Goal: Transaction & Acquisition: Purchase product/service

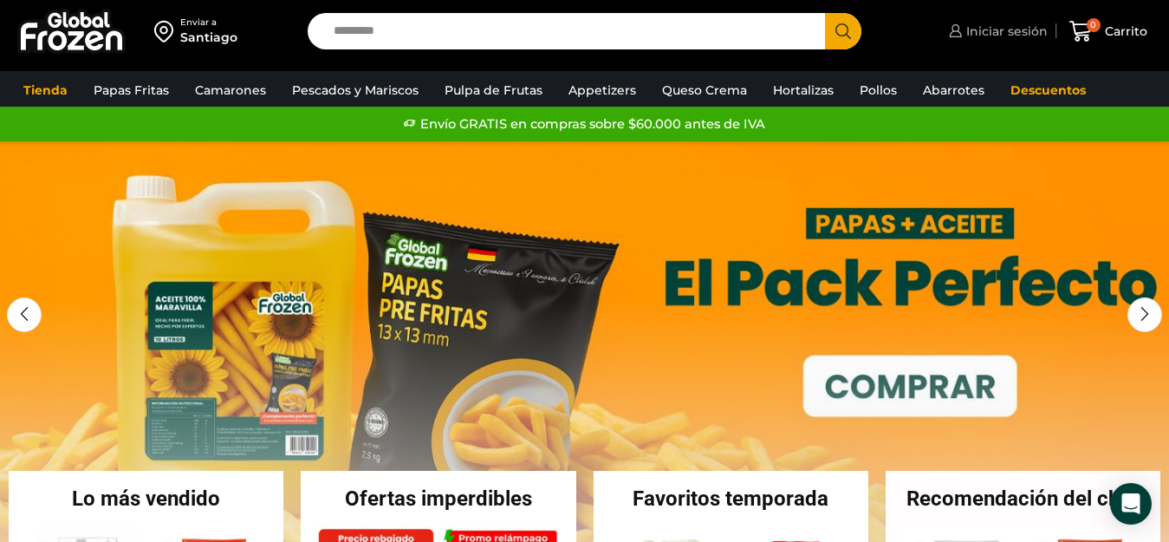
click at [967, 29] on span "Iniciar sesión" at bounding box center [1005, 31] width 86 height 17
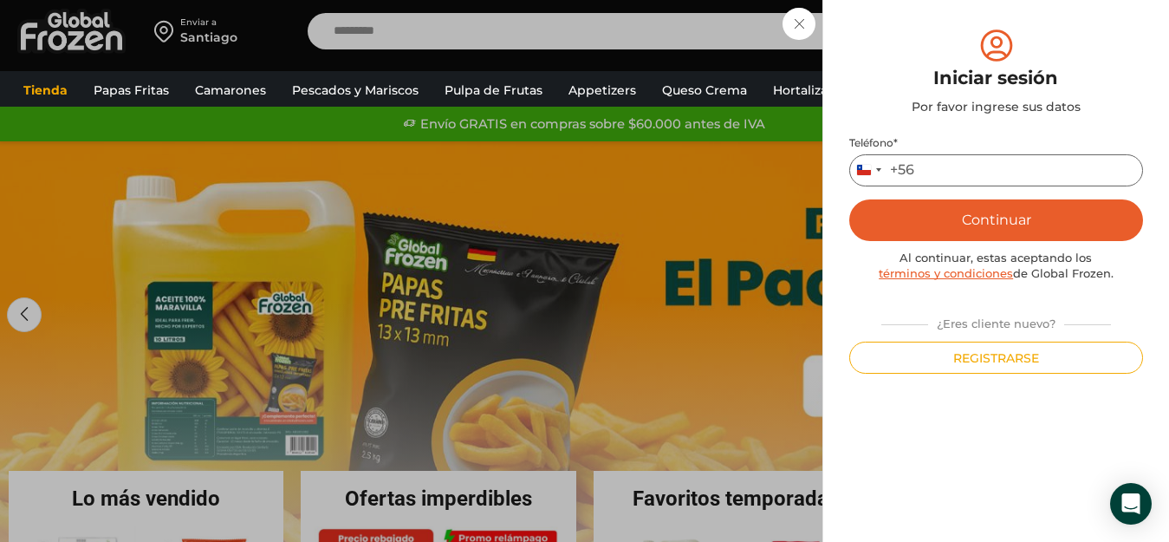
click at [937, 174] on input "Teléfono *" at bounding box center [996, 170] width 294 height 32
type input "*********"
click at [975, 214] on button "Continuar" at bounding box center [996, 220] width 294 height 42
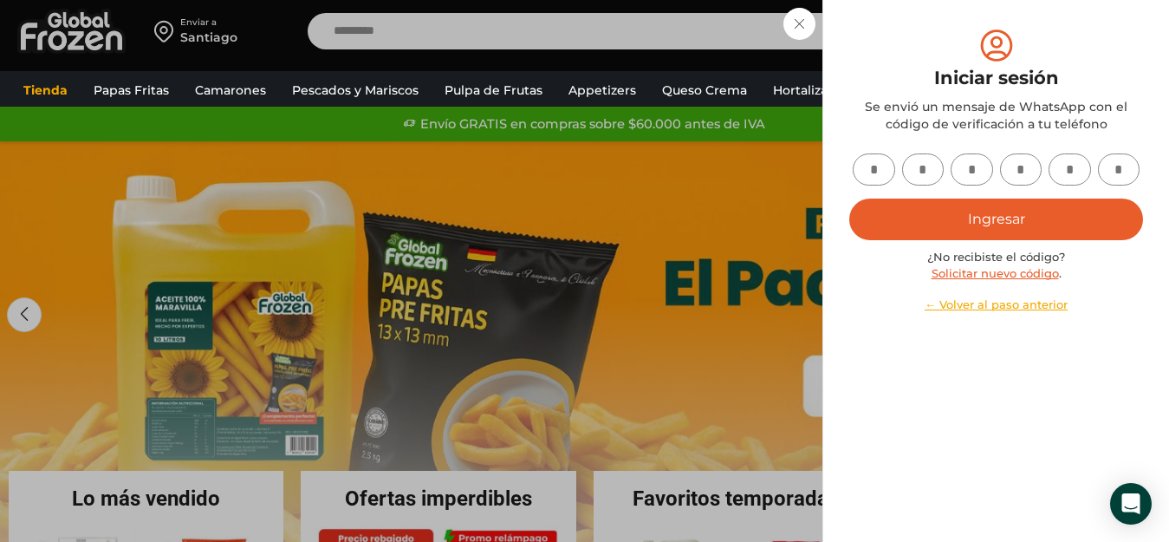
click at [880, 168] on input "text" at bounding box center [874, 169] width 42 height 32
type input "*"
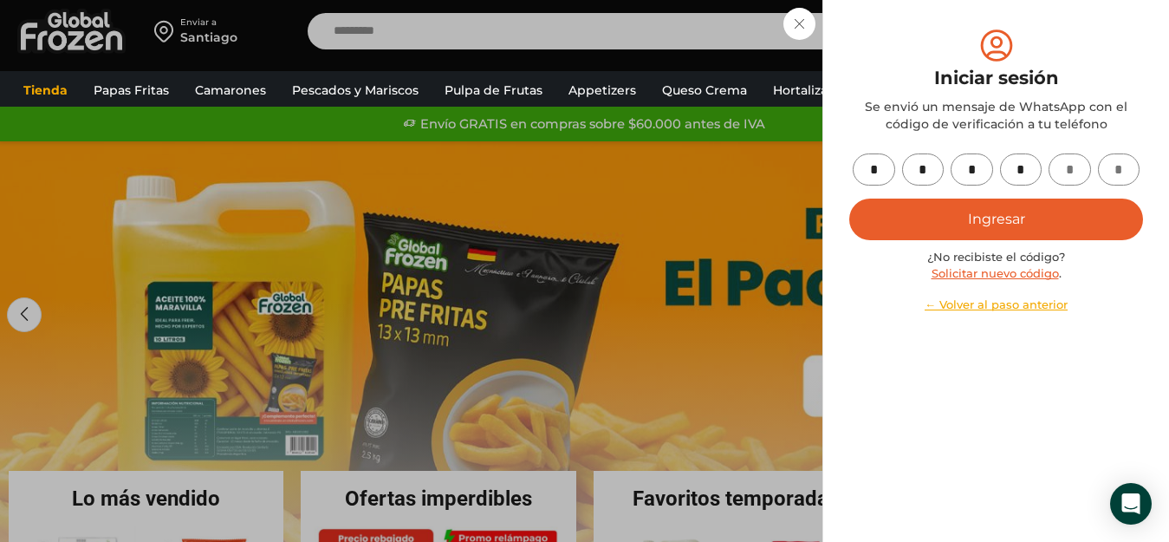
type input "*"
click at [895, 222] on button "Ingresar" at bounding box center [996, 219] width 294 height 42
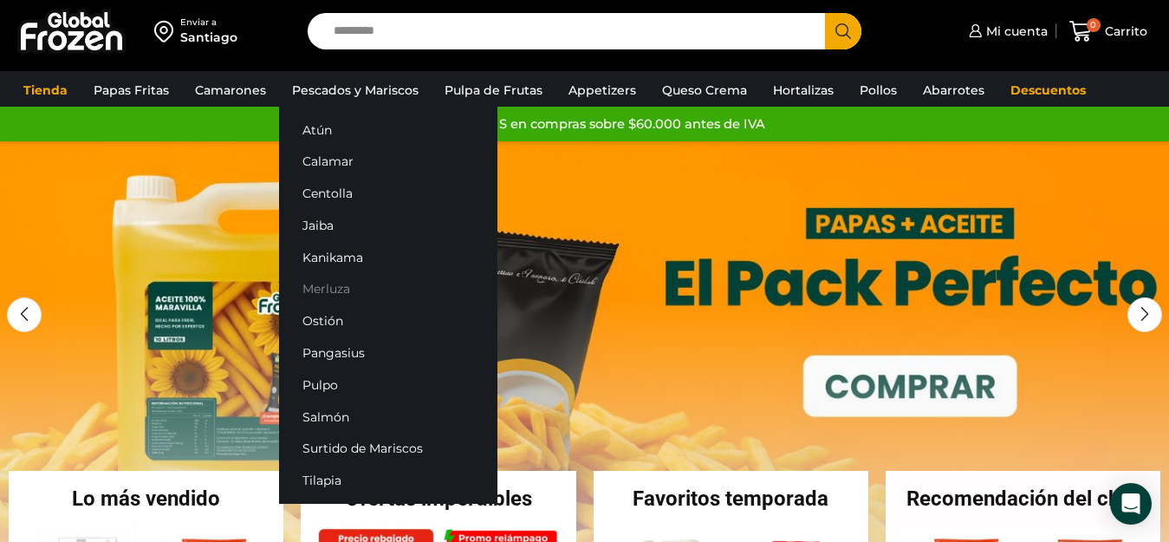
click at [332, 286] on link "Merluza" at bounding box center [388, 289] width 218 height 32
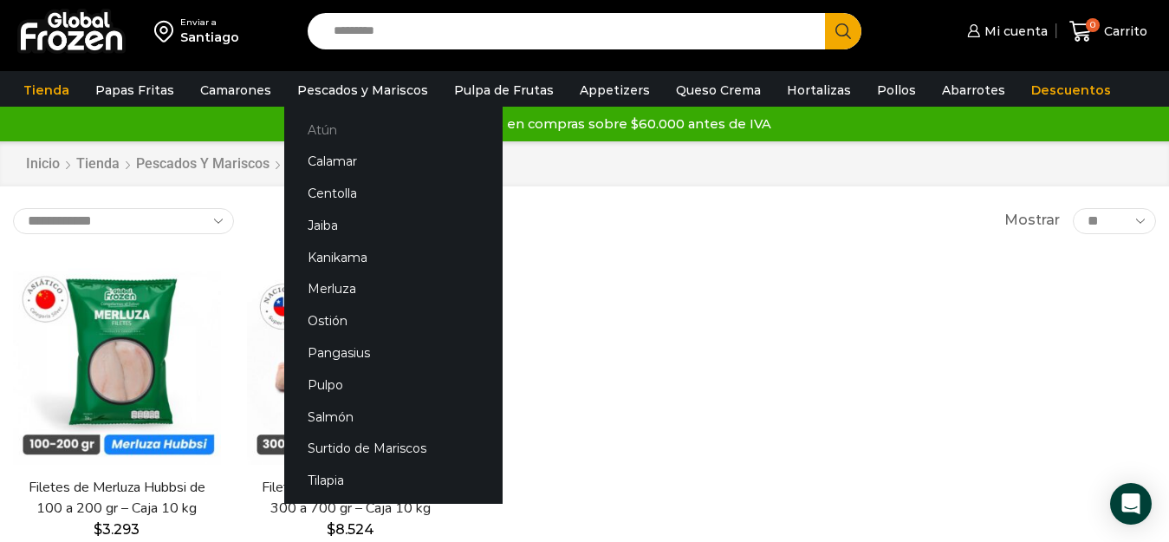
click at [316, 132] on link "Atún" at bounding box center [393, 130] width 218 height 32
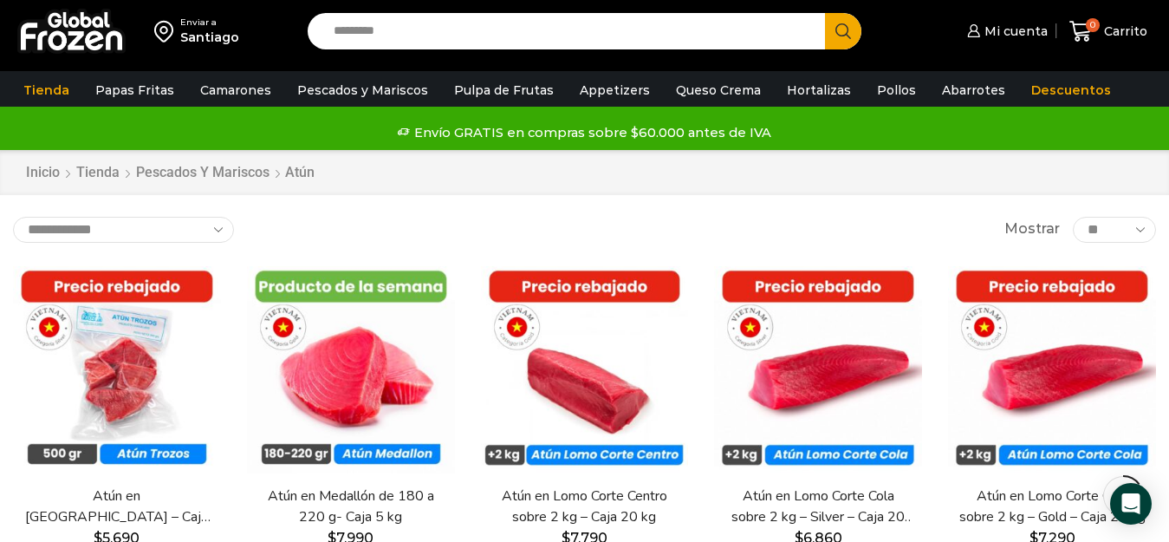
scroll to position [87, 0]
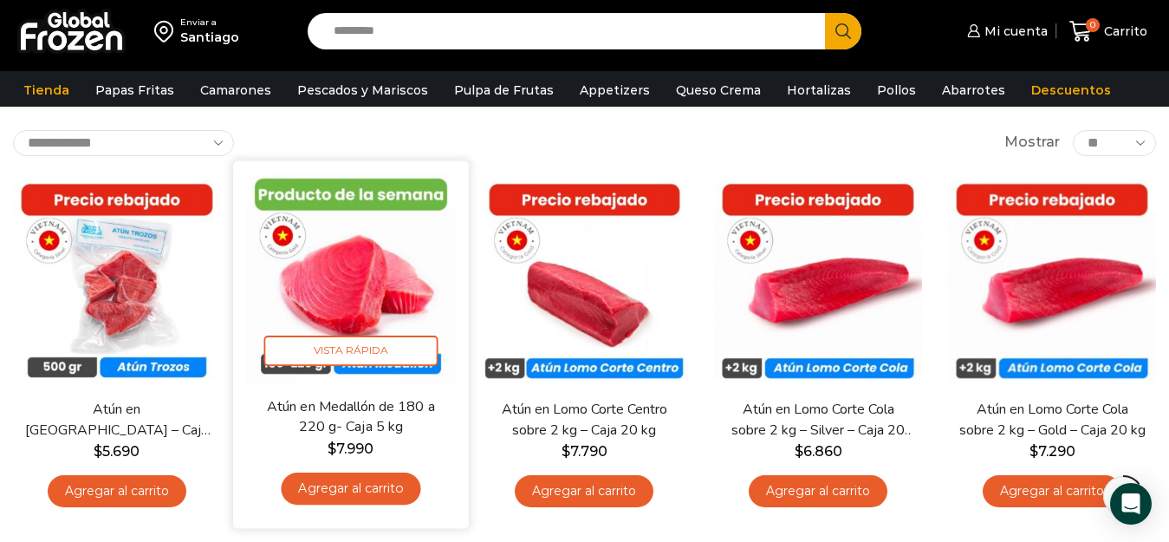
click at [334, 309] on img at bounding box center [350, 277] width 209 height 209
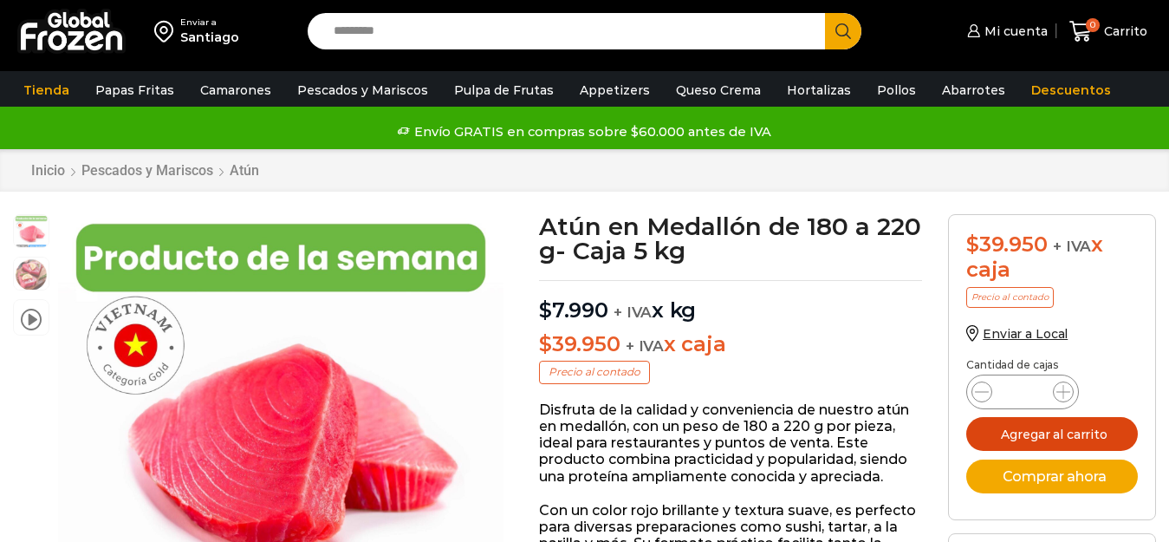
click at [1016, 440] on button "Agregar al carrito" at bounding box center [1052, 434] width 172 height 34
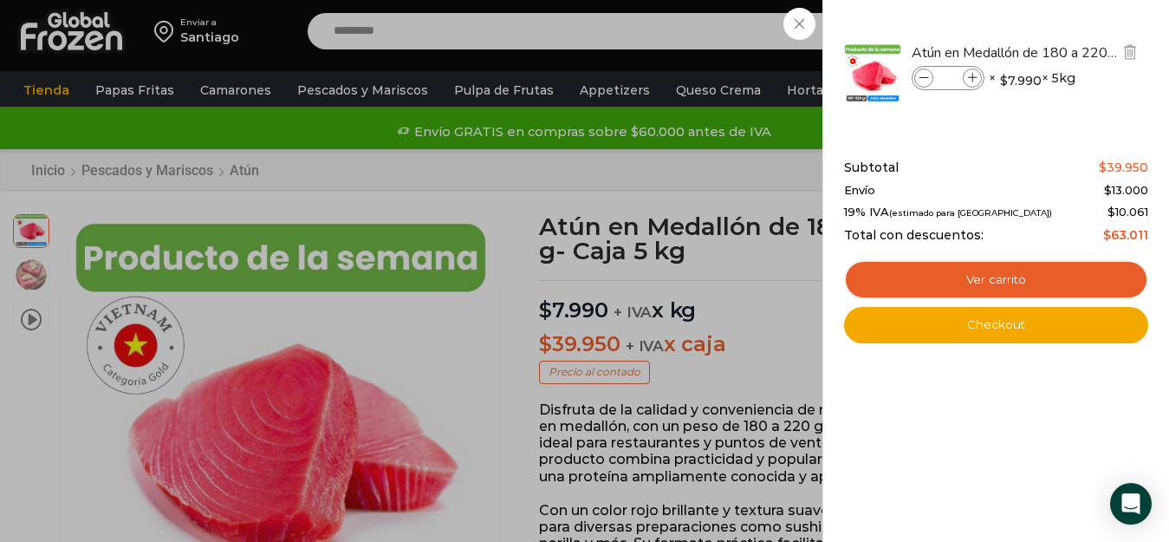
click at [972, 75] on icon at bounding box center [973, 79] width 10 height 10
type input "*"
click at [1065, 52] on div "2 Carrito 2 2 Shopping Cart *" at bounding box center [1108, 31] width 87 height 41
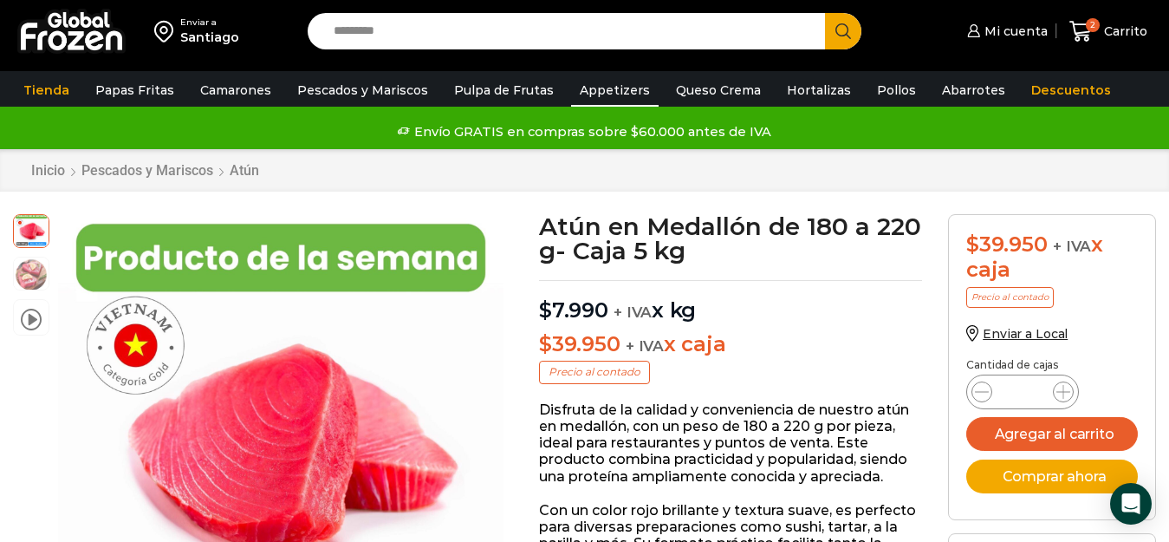
click at [572, 87] on link "Appetizers" at bounding box center [615, 90] width 88 height 33
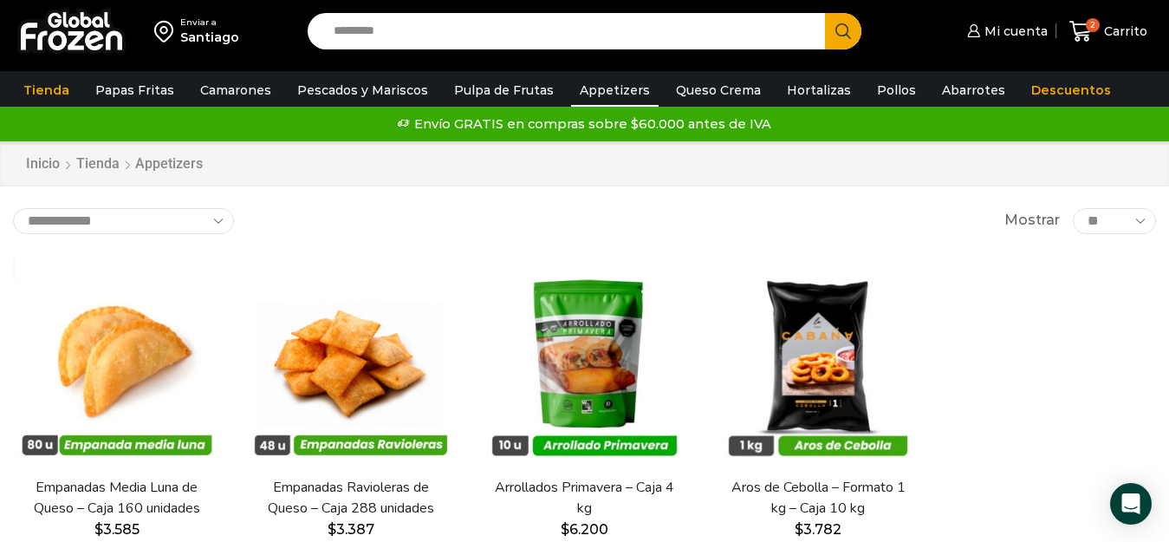
scroll to position [87, 0]
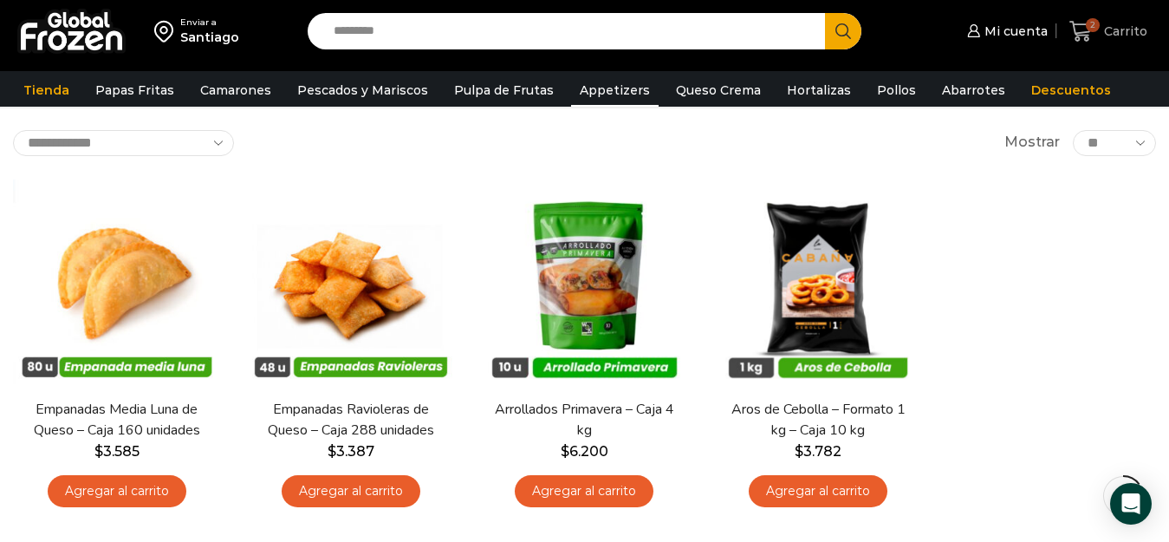
click at [1088, 23] on span "2" at bounding box center [1093, 25] width 14 height 14
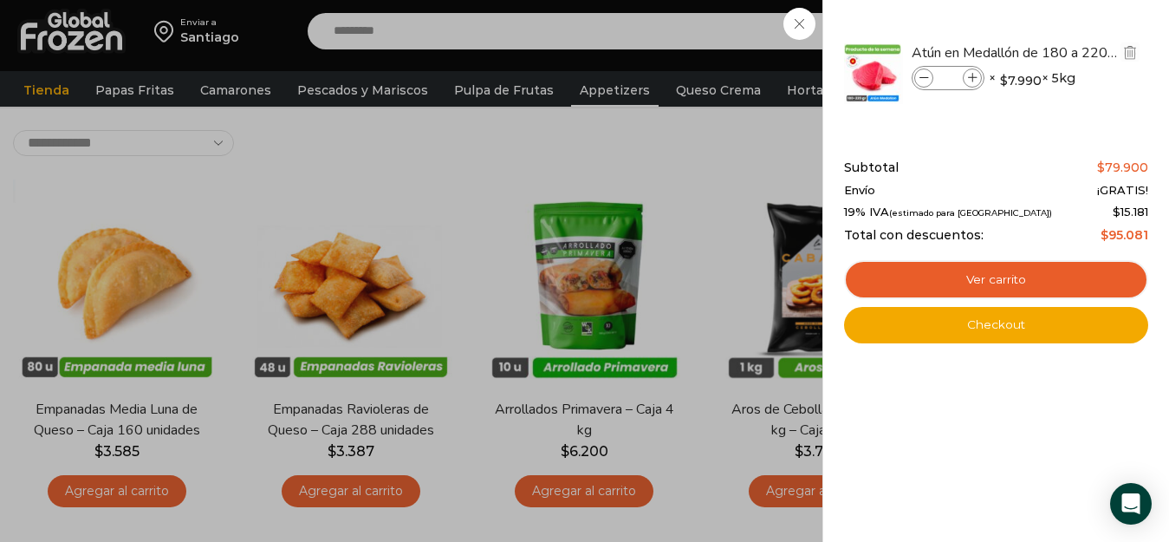
click at [921, 81] on icon at bounding box center [925, 79] width 10 height 10
type input "*"
click at [1065, 18] on div "1 [GEOGRAPHIC_DATA] 1 1 Shopping Cart *" at bounding box center [1108, 31] width 87 height 41
